Goal: Share content

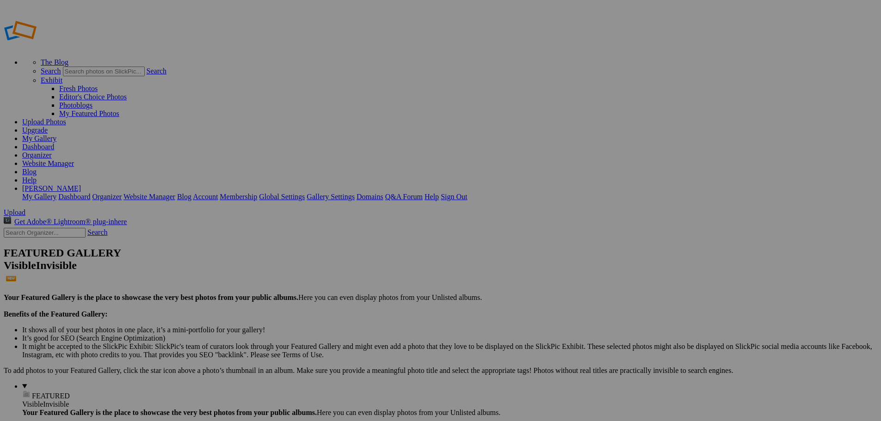
click at [348, 196] on link at bounding box center [348, 196] width 0 height 0
